Goal: Information Seeking & Learning: Learn about a topic

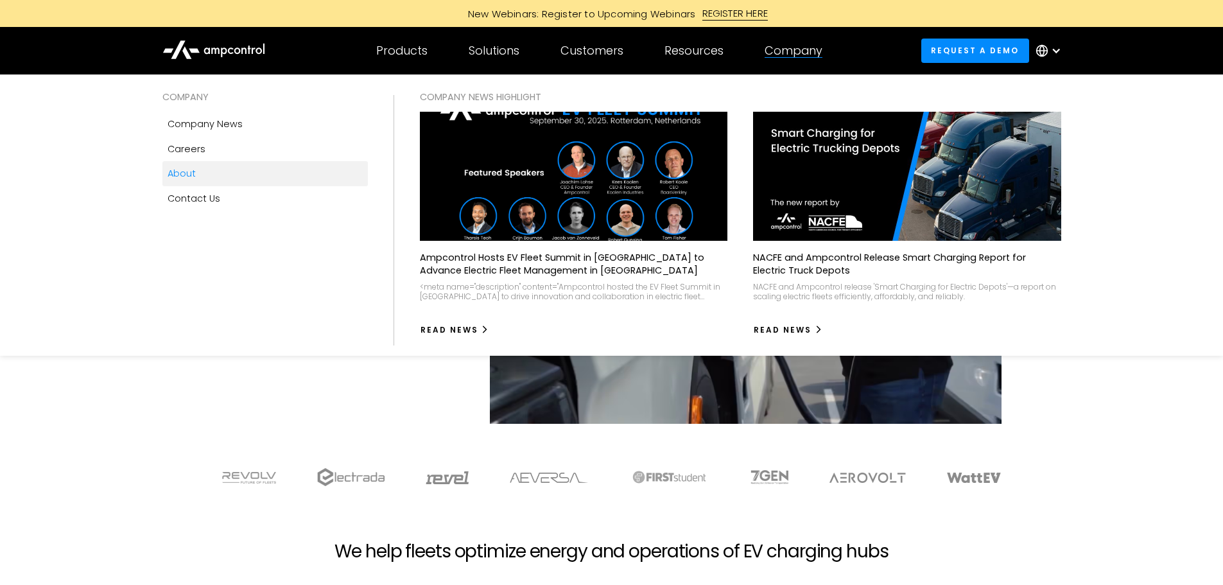
click at [194, 172] on div "About" at bounding box center [182, 173] width 28 height 14
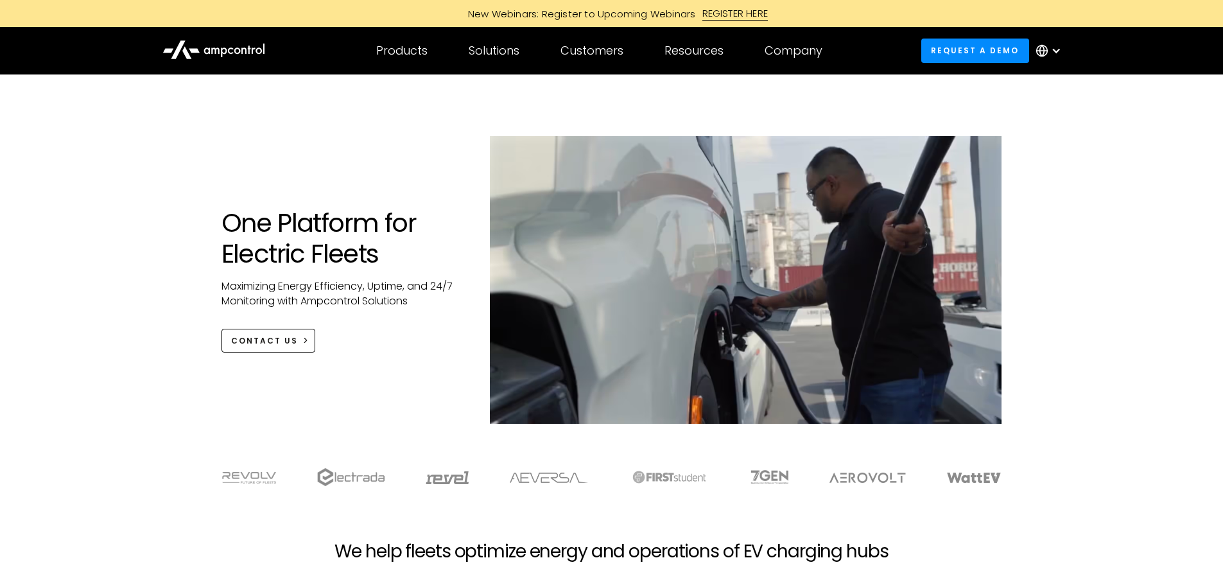
click at [88, 256] on div "One Platform for Electric Fleets Maximizing Energy Efficiency, Uptime, and 24/7…" at bounding box center [611, 261] width 1223 height 375
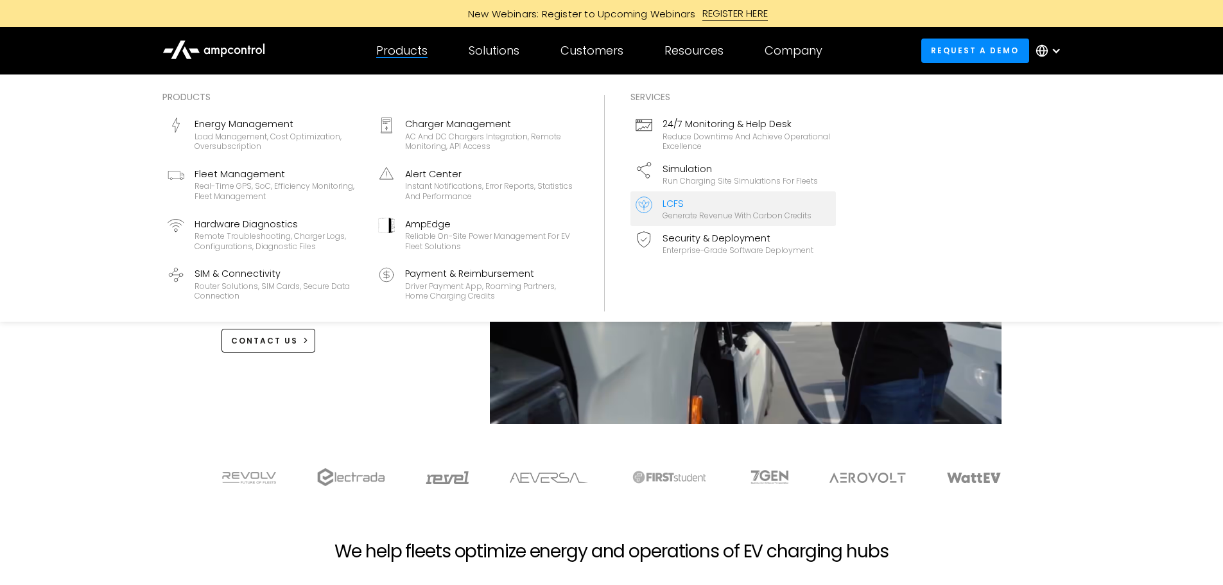
click at [732, 222] on link "LCFS Generate revenue with carbon credits" at bounding box center [732, 208] width 205 height 35
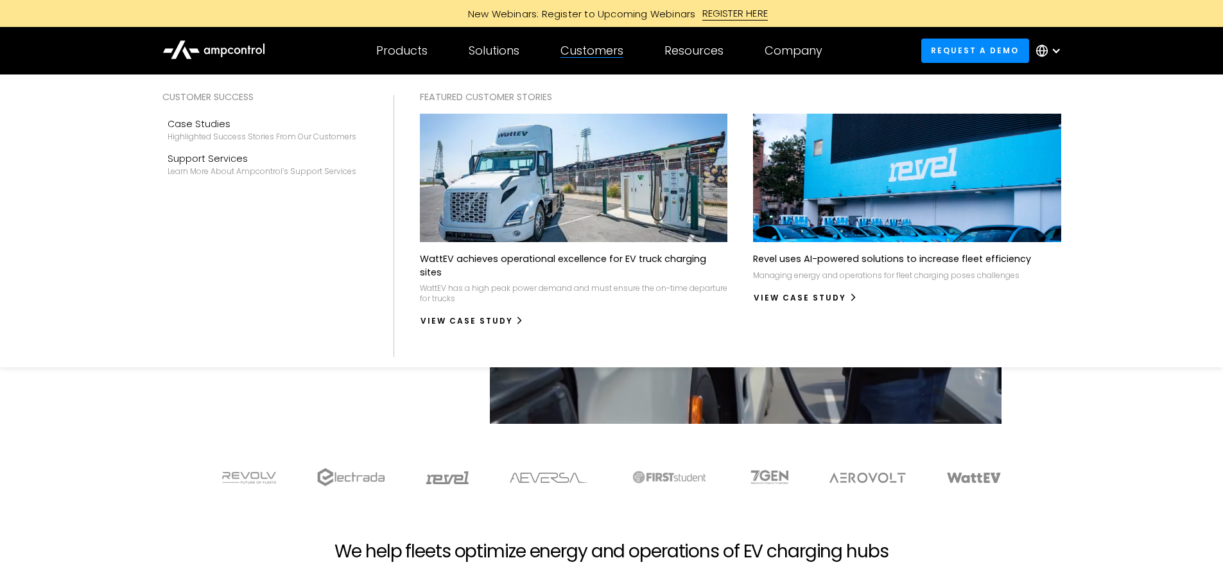
click at [573, 58] on div at bounding box center [591, 57] width 62 height 1
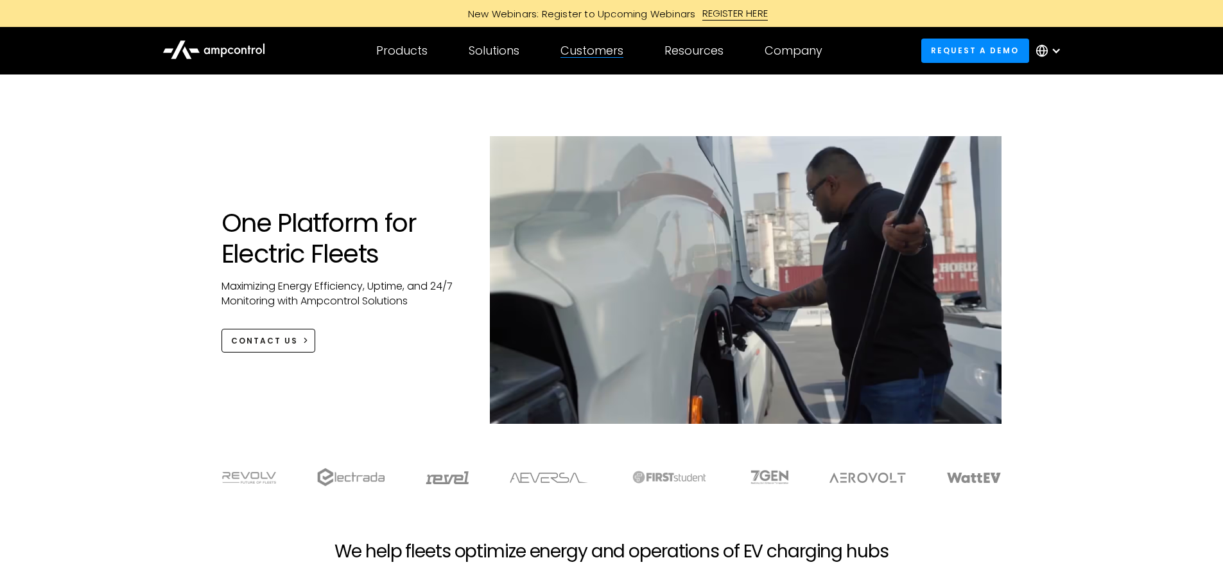
click at [605, 49] on div "Customers" at bounding box center [591, 51] width 63 height 14
click at [592, 60] on div "Customers Customer success Case Studies Highlighted success stories From Our Cu…" at bounding box center [592, 50] width 104 height 45
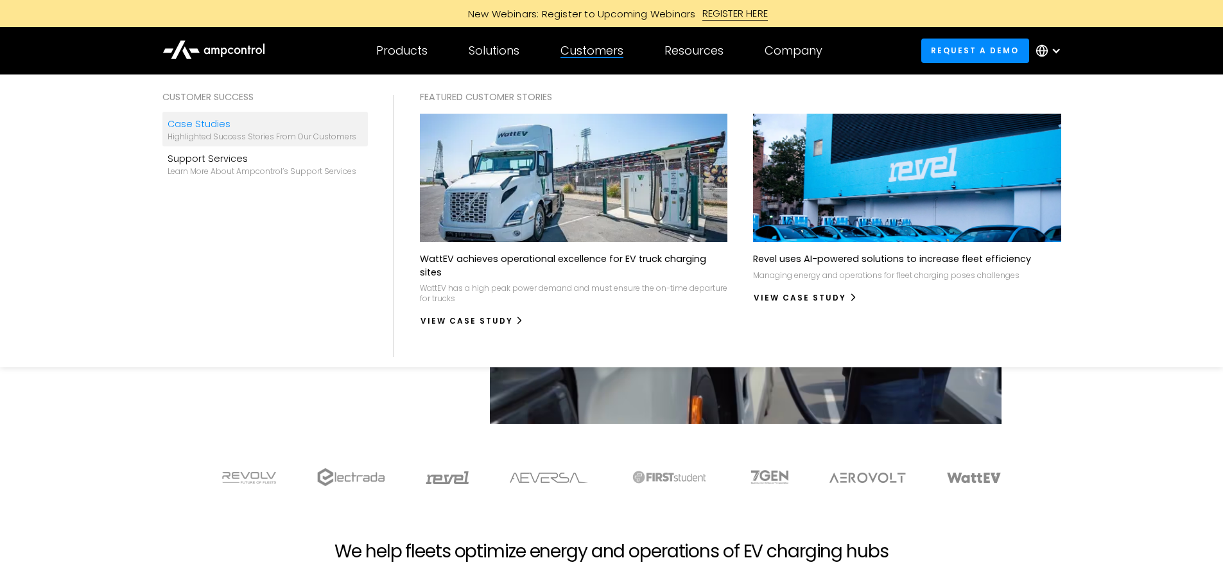
click at [281, 128] on div "Case Studies" at bounding box center [262, 124] width 189 height 14
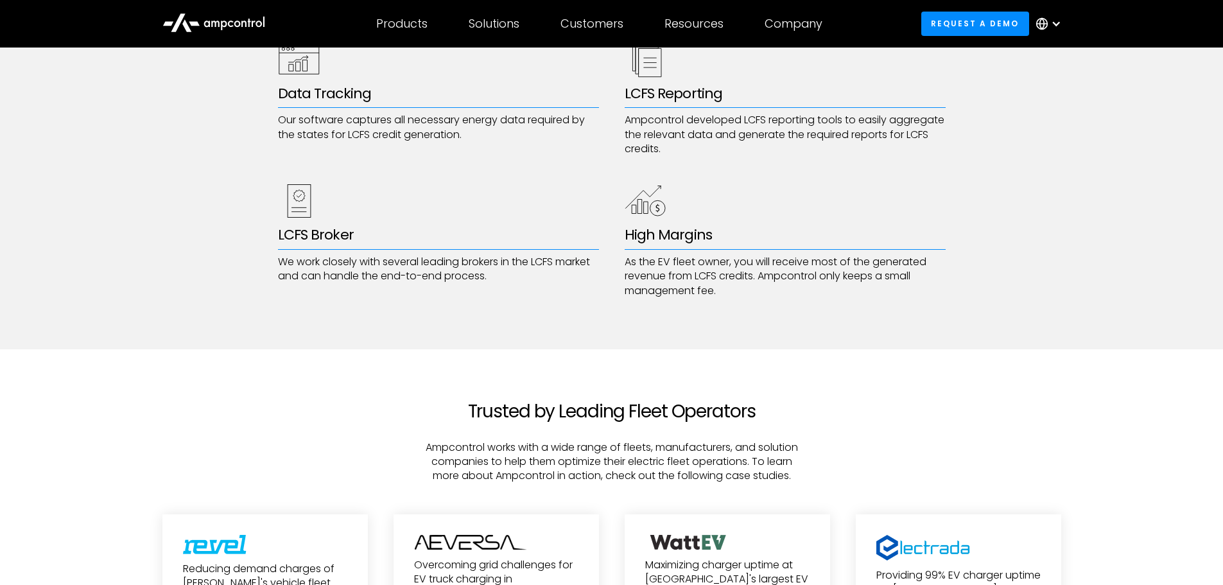
scroll to position [2220, 0]
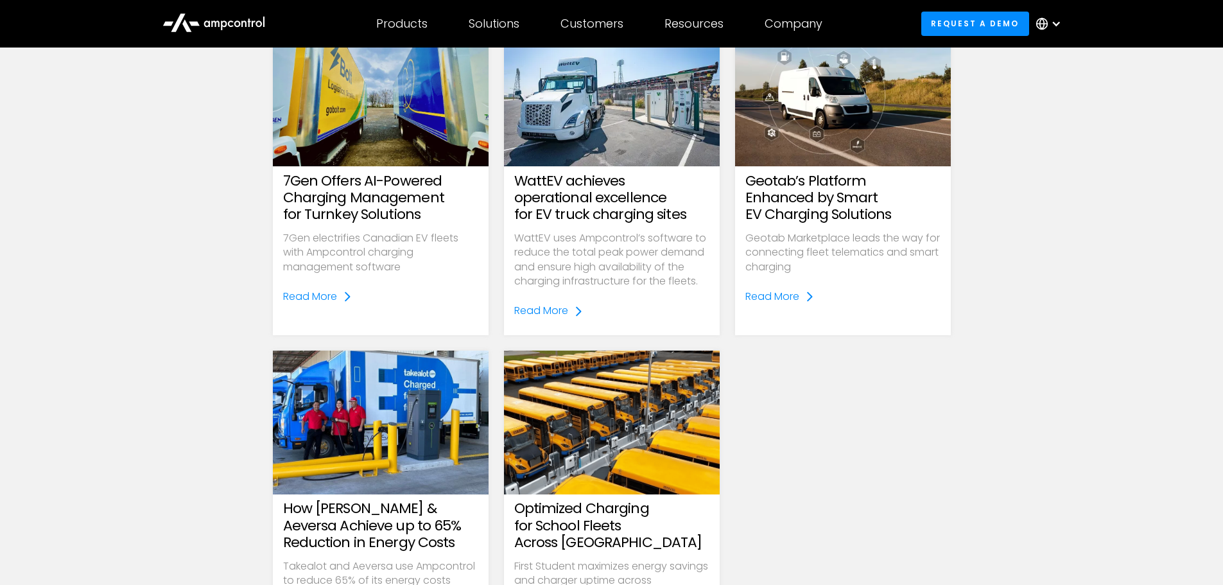
scroll to position [608, 0]
